Goal: Ask a question

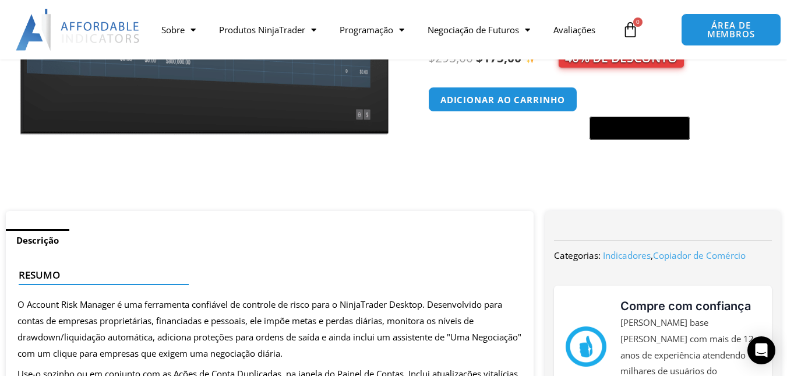
scroll to position [233, 0]
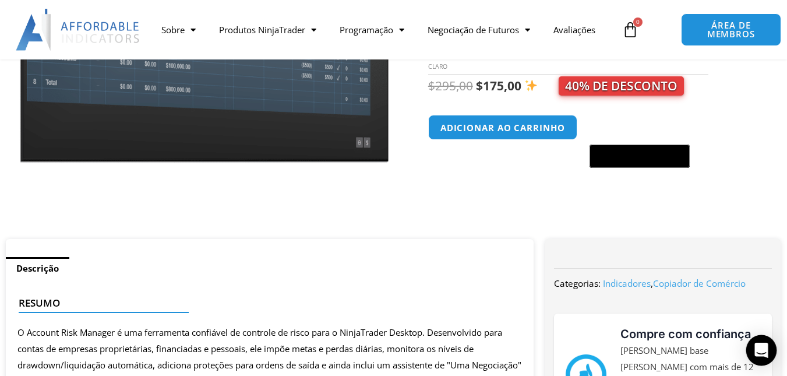
click at [761, 351] on icon "Open Intercom Messenger" at bounding box center [760, 350] width 13 height 15
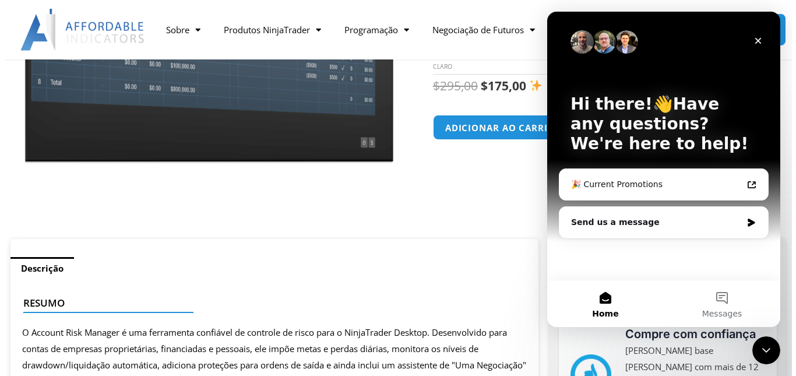
scroll to position [0, 0]
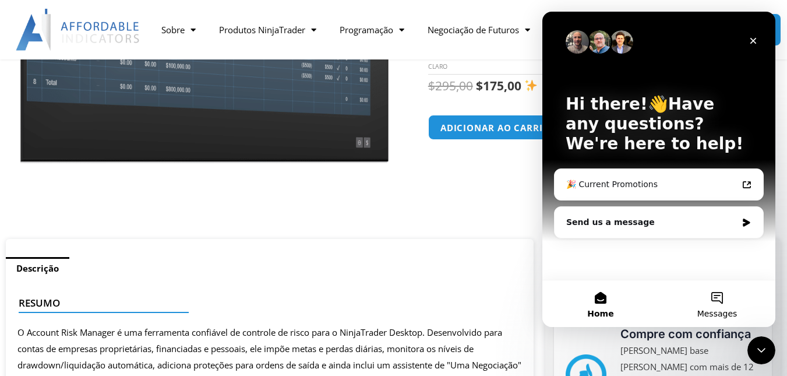
click at [712, 300] on button "Messages" at bounding box center [717, 303] width 117 height 47
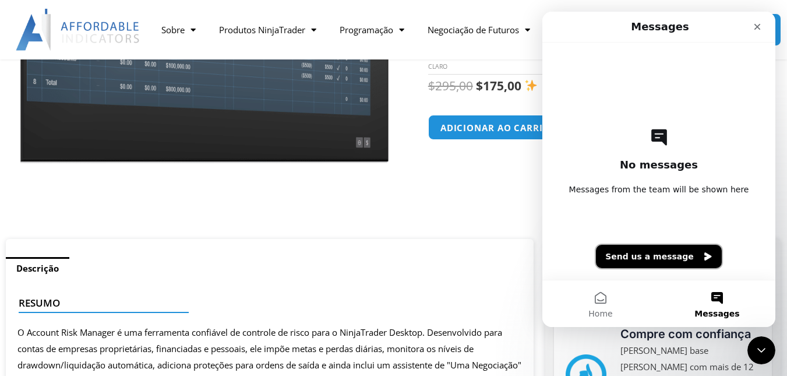
click at [656, 262] on button "Send us a message" at bounding box center [659, 256] width 126 height 23
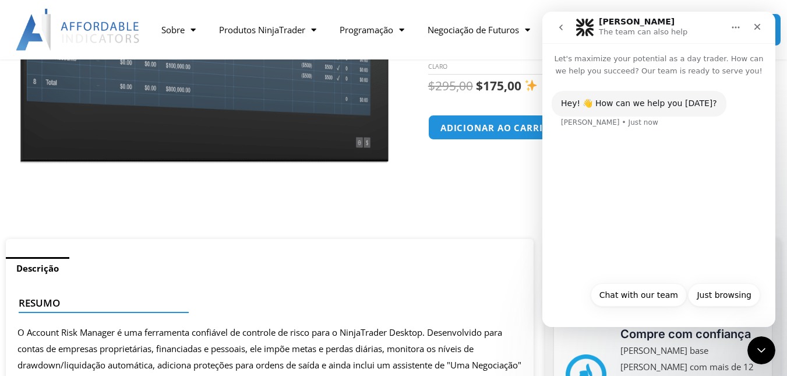
click at [460, 256] on ul "Descrição" at bounding box center [270, 267] width 528 height 23
click at [736, 26] on icon "Home" at bounding box center [735, 27] width 9 height 9
click at [484, 228] on div "**********" at bounding box center [593, 37] width 330 height 403
drag, startPoint x: 712, startPoint y: 103, endPoint x: 560, endPoint y: 105, distance: 152.1
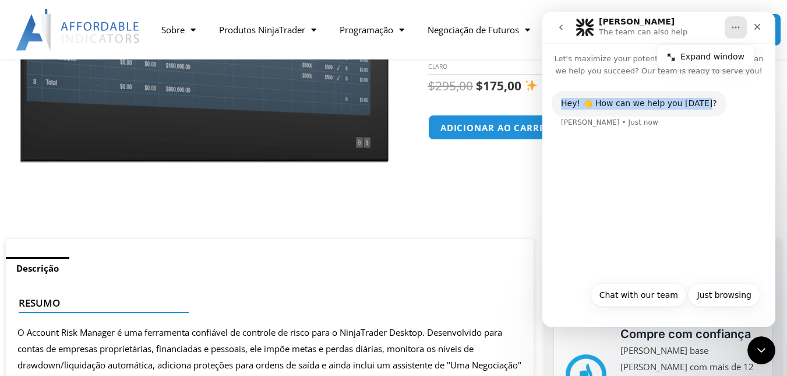
click at [560, 105] on div "Hey! 👋 How can we help you today? Solomon • Just now" at bounding box center [659, 116] width 214 height 51
copy div "Hey! 👋 How can we help you [DATE]?"
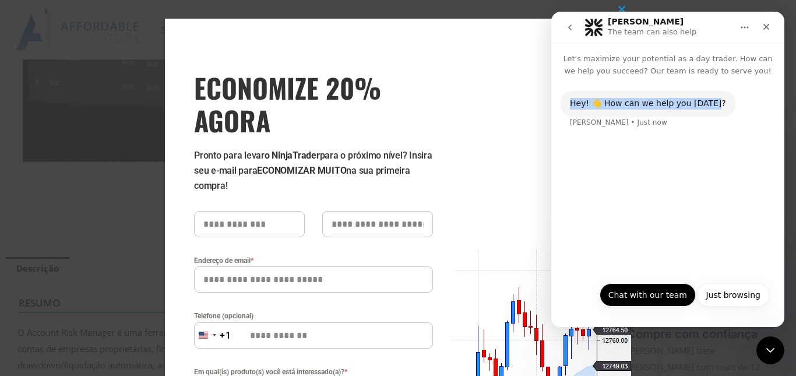
click at [675, 298] on button "Chat with our team" at bounding box center [647, 294] width 96 height 23
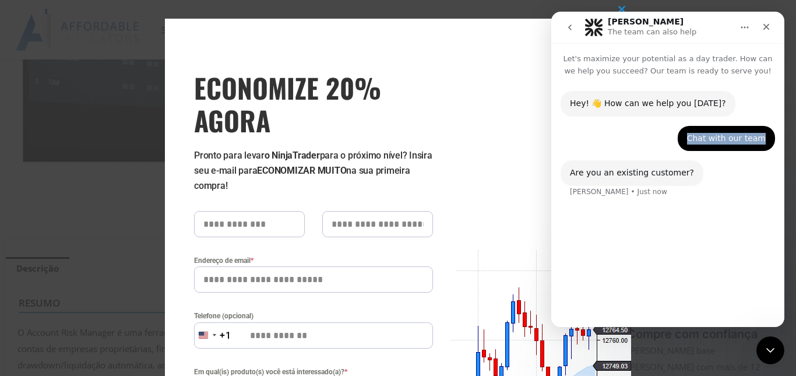
drag, startPoint x: 691, startPoint y: 146, endPoint x: 765, endPoint y: 153, distance: 74.3
click at [765, 153] on div "Chat with our team • Just now" at bounding box center [667, 143] width 214 height 35
copy div "Chat with our team"
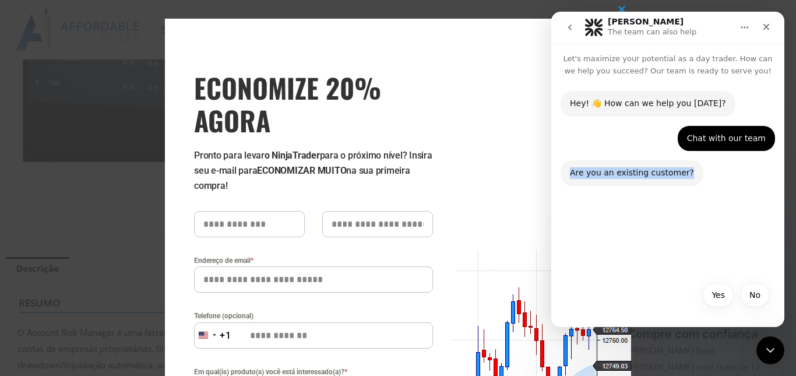
drag, startPoint x: 680, startPoint y: 176, endPoint x: 568, endPoint y: 181, distance: 112.0
click at [568, 181] on div "Are you an existing customer? Solomon • Just now" at bounding box center [631, 173] width 143 height 26
copy div "Are you an existing customer?"
click at [754, 294] on button "No" at bounding box center [754, 294] width 29 height 23
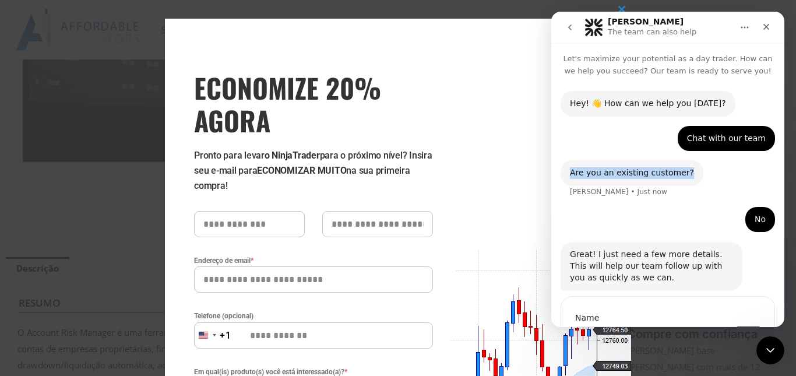
scroll to position [68, 0]
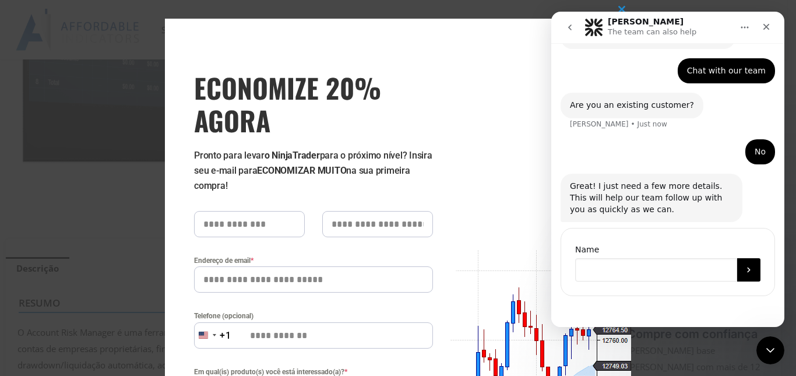
click at [648, 274] on input "Name" at bounding box center [656, 269] width 162 height 23
type input "**********"
click at [743, 276] on button "Submit" at bounding box center [748, 269] width 23 height 23
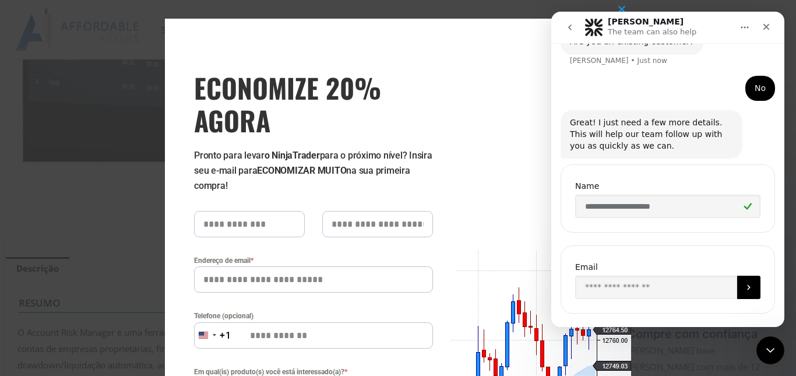
scroll to position [149, 0]
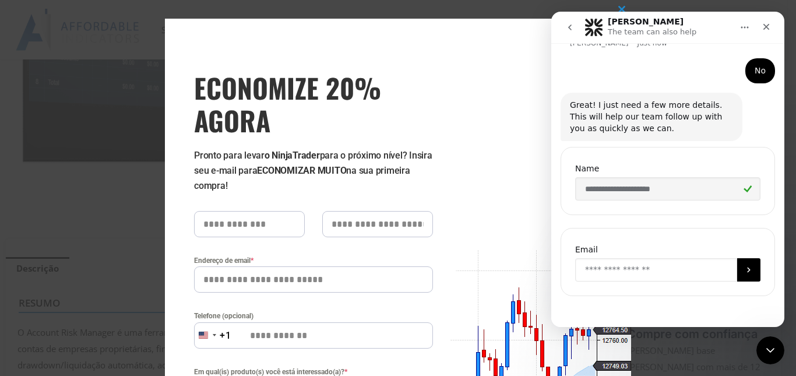
click at [623, 271] on input "Enter your email" at bounding box center [656, 269] width 162 height 23
type input "**********"
click at [737, 271] on button "Submit" at bounding box center [748, 269] width 23 height 23
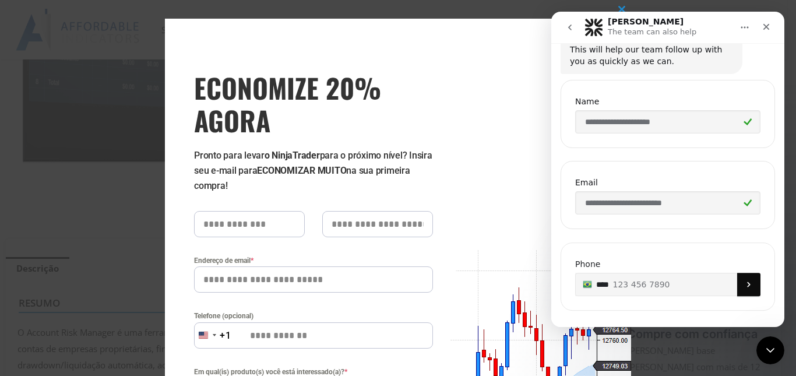
scroll to position [230, 0]
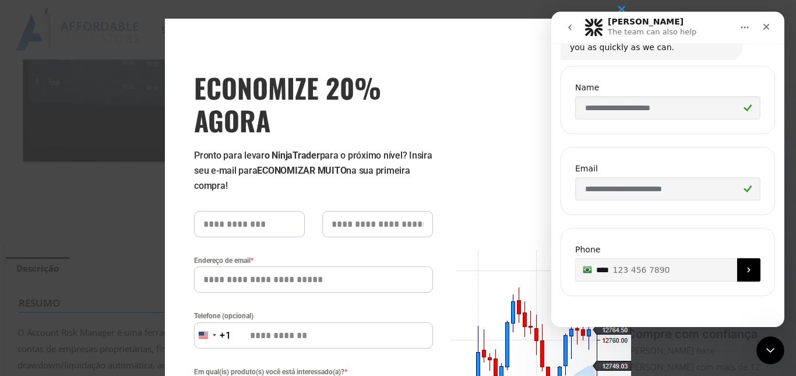
click at [653, 272] on input "***" at bounding box center [667, 269] width 185 height 23
type input "**********"
click at [744, 271] on icon "Submit" at bounding box center [748, 269] width 9 height 9
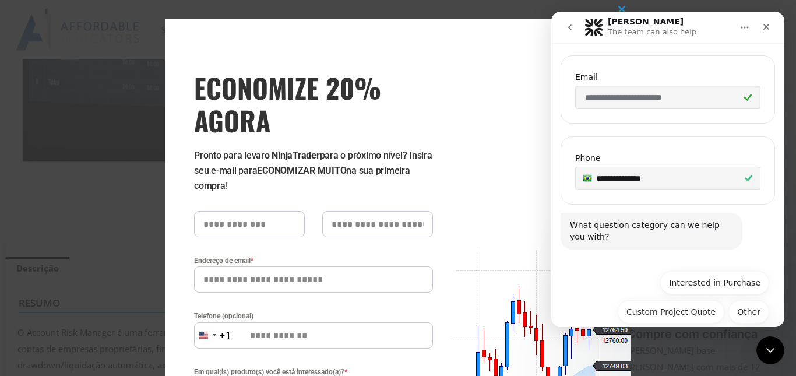
scroll to position [337, 0]
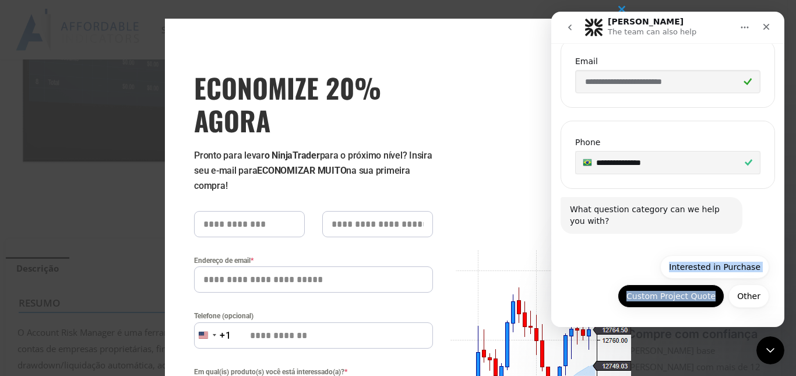
drag, startPoint x: 613, startPoint y: 288, endPoint x: 710, endPoint y: 302, distance: 97.7
click at [710, 302] on div "Other Interested in Purchase Custom Project Quote Other" at bounding box center [667, 284] width 203 height 58
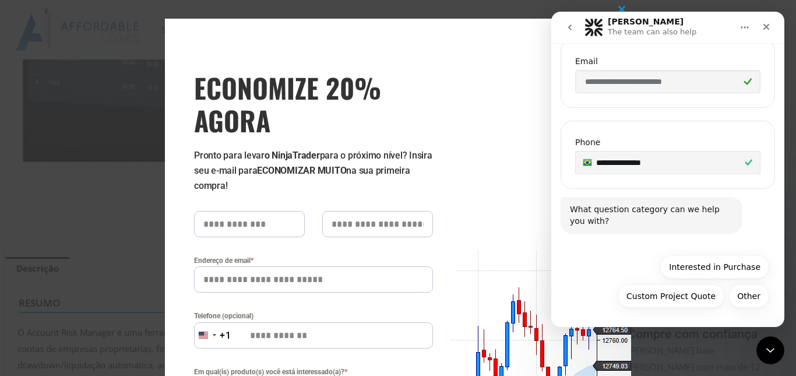
click at [599, 273] on div "Other Interested in Purchase Custom Project Quote Other" at bounding box center [667, 284] width 203 height 58
drag, startPoint x: 626, startPoint y: 298, endPoint x: 728, endPoint y: 302, distance: 101.5
click at [693, 302] on button "Custom Project Quote" at bounding box center [670, 295] width 107 height 23
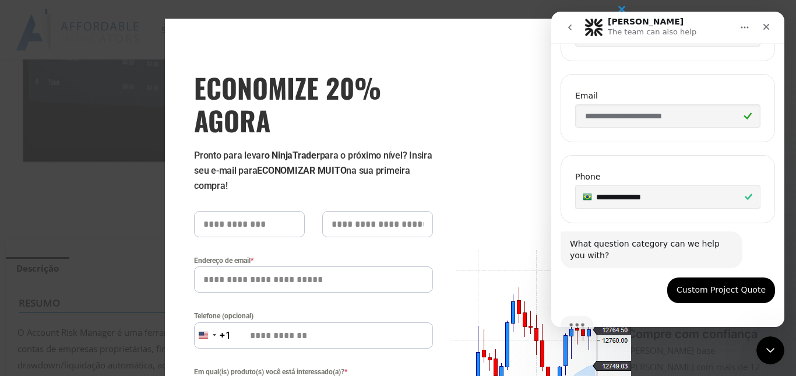
scroll to position [340, 0]
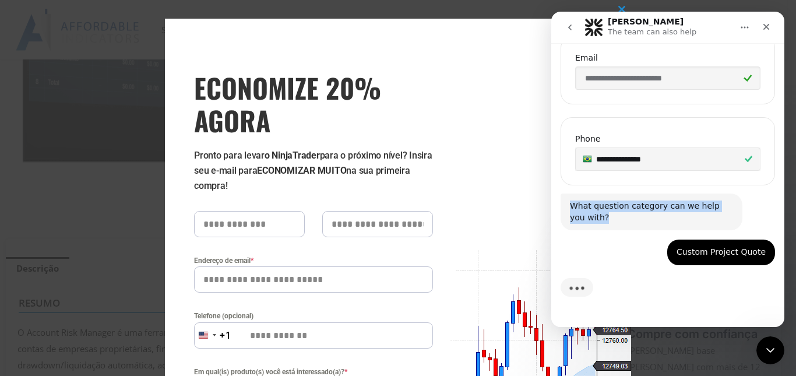
drag, startPoint x: 573, startPoint y: 203, endPoint x: 598, endPoint y: 225, distance: 34.3
click at [598, 225] on div "What question category can we help you with? Solomon • Just now" at bounding box center [651, 211] width 182 height 37
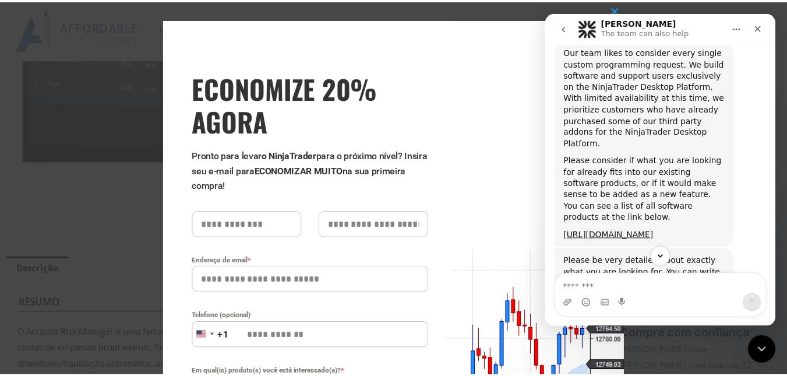
scroll to position [588, 0]
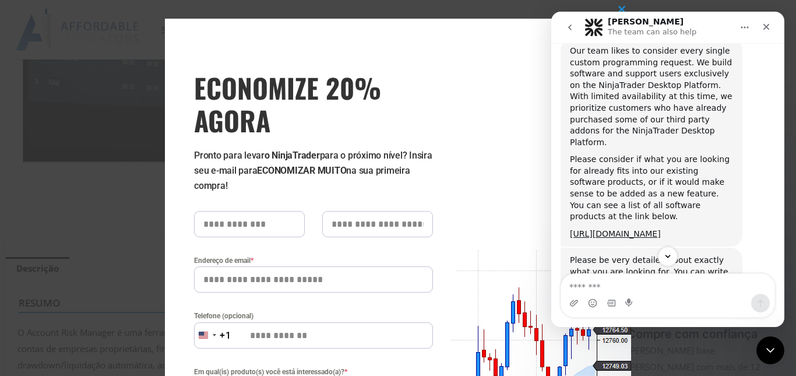
click at [623, 286] on textarea "Message…" at bounding box center [667, 284] width 213 height 20
type textarea "*"
click at [72, 214] on div "Feche este módulo ECONOMIZE 20% AGORA Pronto para levar o NinjaTrader para o pr…" at bounding box center [398, 188] width 796 height 376
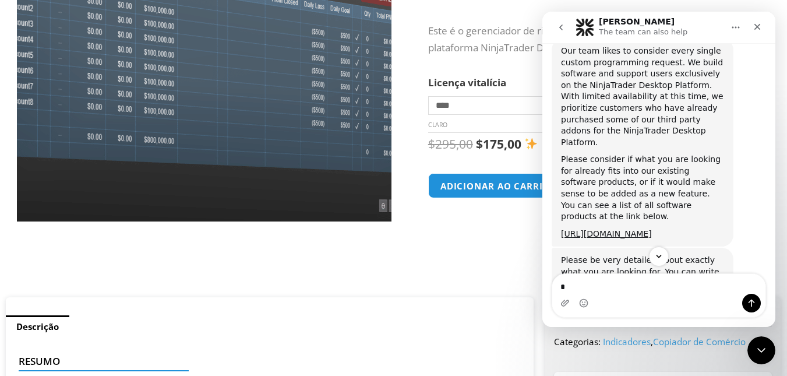
scroll to position [0, 0]
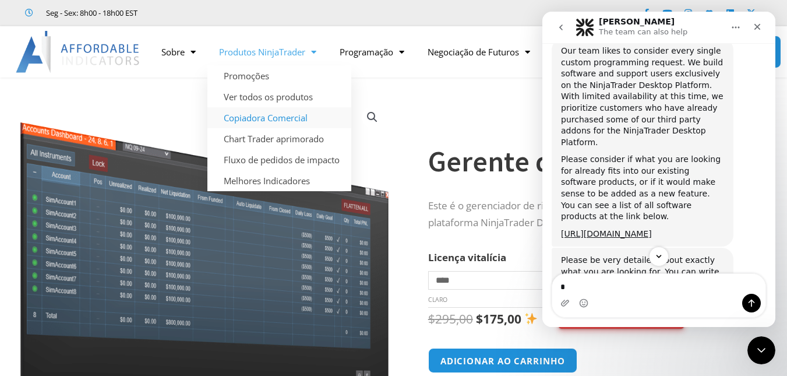
click at [302, 121] on font "Copiadora Comercial" at bounding box center [266, 118] width 84 height 12
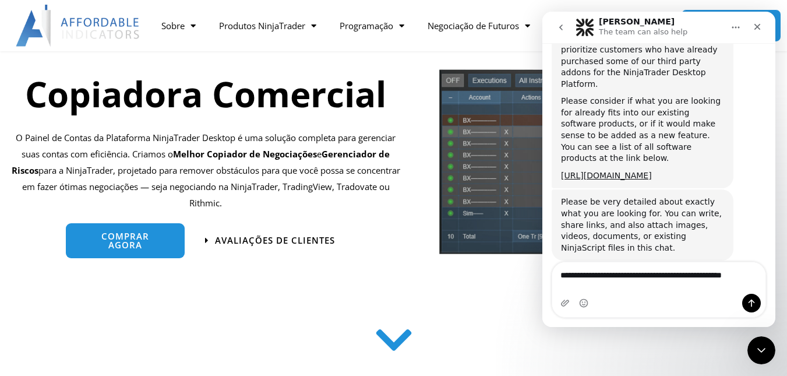
scroll to position [634, 0]
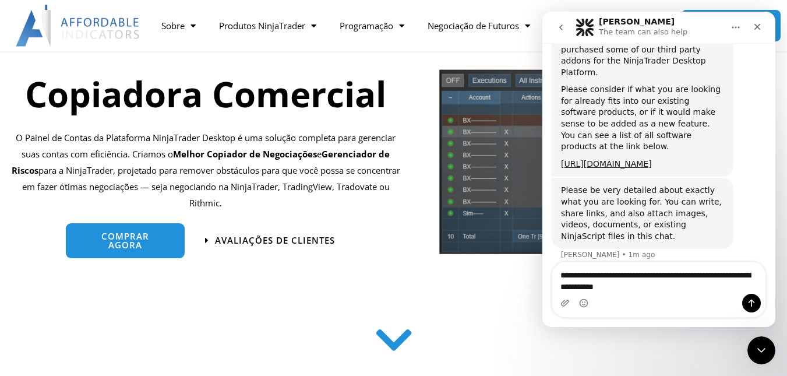
type textarea "**********"
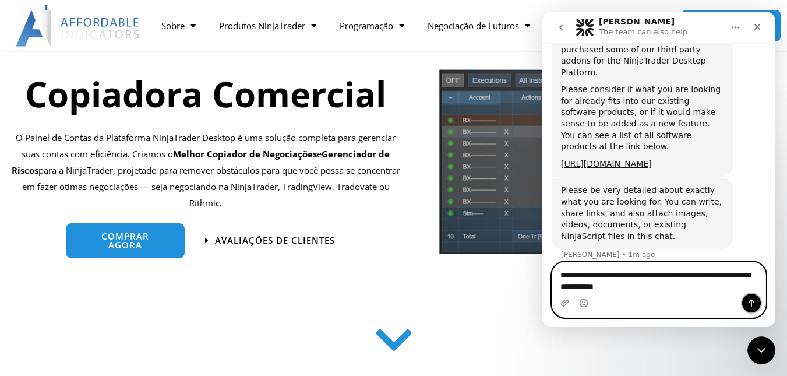
click at [752, 299] on icon "Send a message…" at bounding box center [751, 302] width 9 height 9
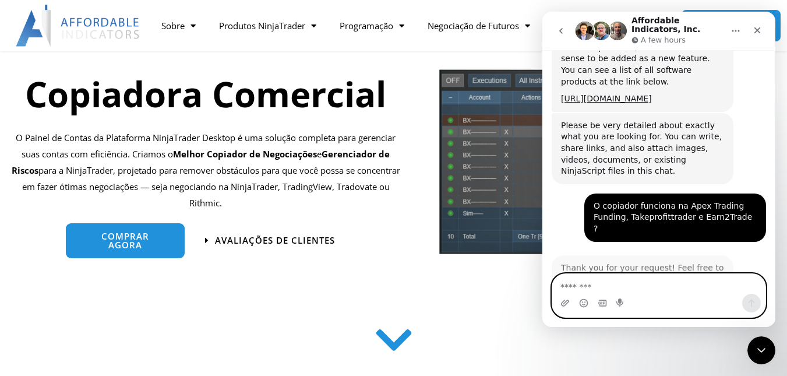
scroll to position [722, 0]
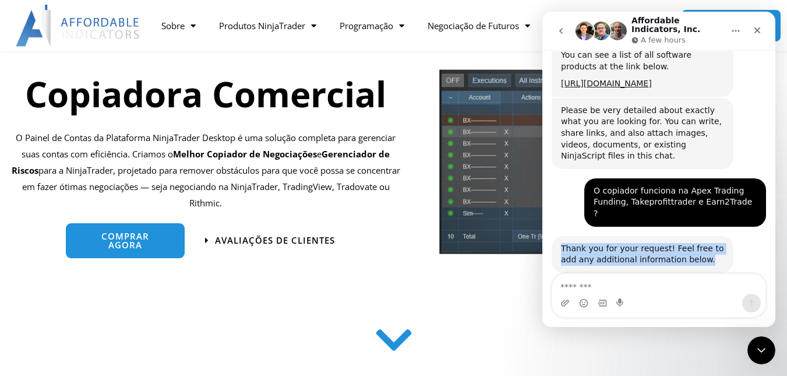
drag, startPoint x: 690, startPoint y: 239, endPoint x: 560, endPoint y: 224, distance: 131.4
click at [560, 236] on div "Thank you for your request! Feel free to add any additional information below. …" at bounding box center [643, 254] width 182 height 37
copy div "Thank you for your request! Feel free to add any additional information below."
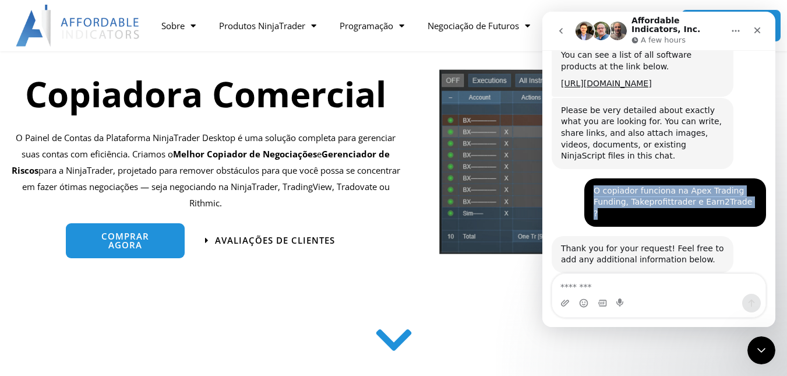
drag, startPoint x: 606, startPoint y: 183, endPoint x: 735, endPoint y: 210, distance: 132.1
click at [735, 210] on div "O copiador funciona na Apex Trading Funding, Takeprofittrader e Earn2Trade ? [P…" at bounding box center [659, 207] width 214 height 58
copy div "O copiador funciona na Apex Trading Funding, Takeprofittrader e Earn2Trade ?"
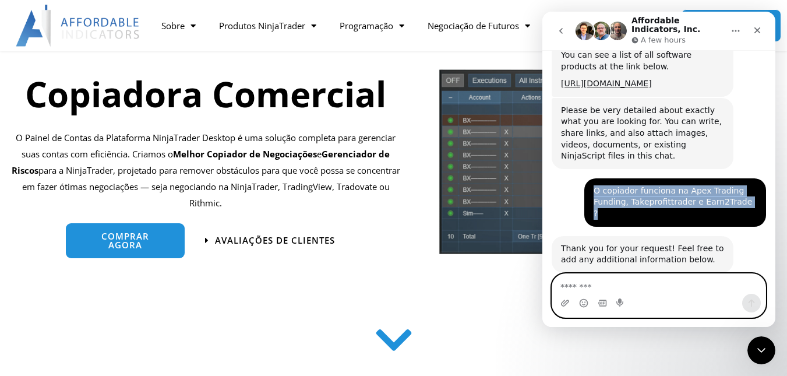
click at [588, 285] on textarea "Message…" at bounding box center [658, 284] width 213 height 20
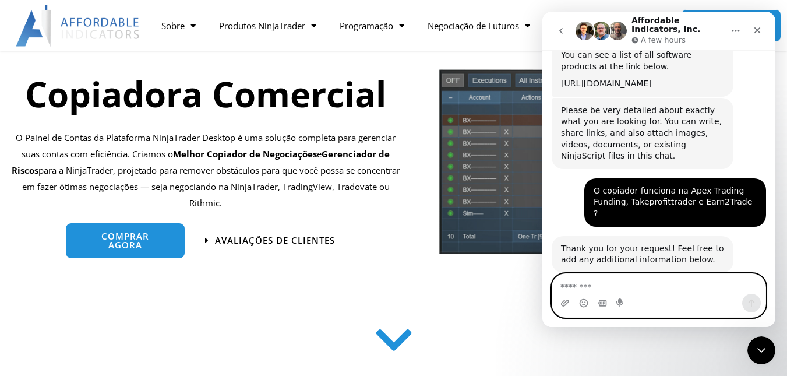
paste textarea "**********"
type textarea "**********"
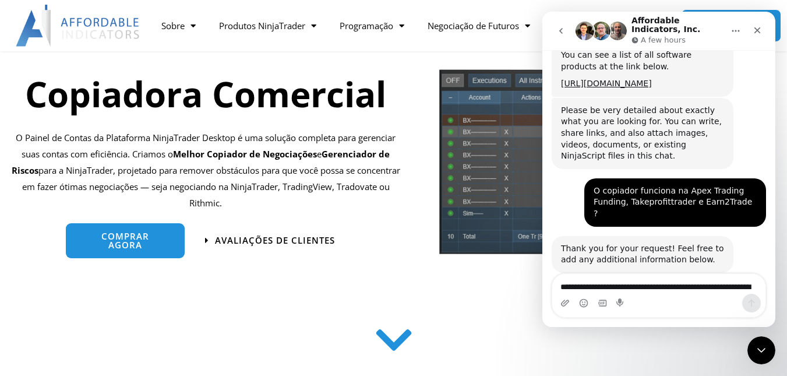
drag, startPoint x: 46, startPoint y: 274, endPoint x: 428, endPoint y: 131, distance: 407.9
click at [424, 128] on div "Copiadora Comercial O Painel de Contas da Plataforma NinjaTrader Desktop é uma …" at bounding box center [216, 166] width 432 height 232
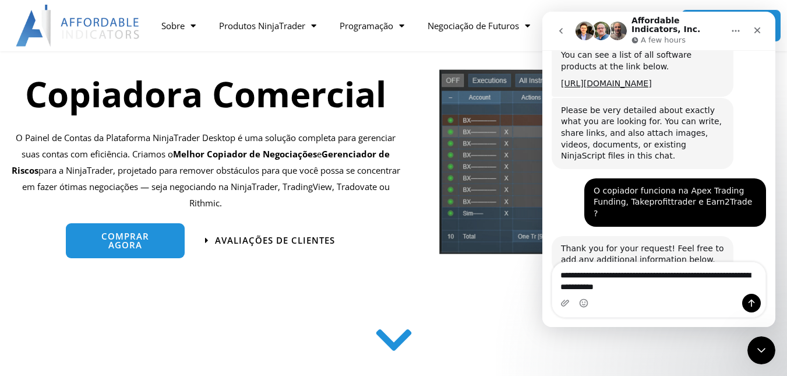
scroll to position [733, 0]
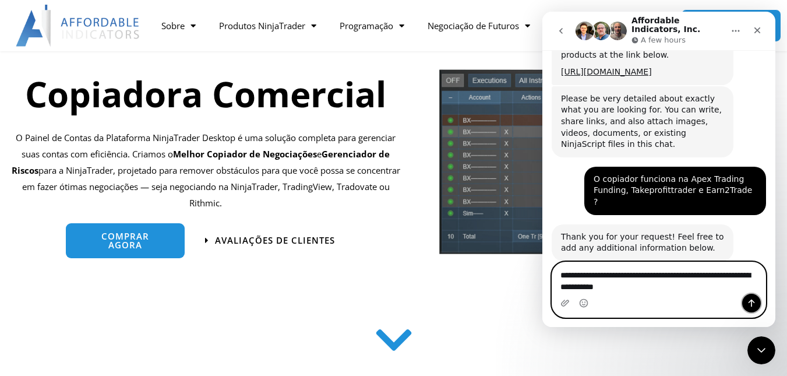
click at [751, 302] on icon "Send a message…" at bounding box center [752, 303] width 6 height 8
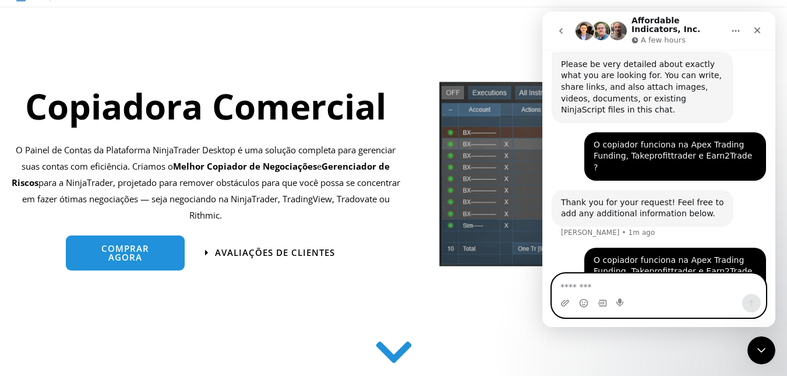
scroll to position [0, 0]
